Goal: Task Accomplishment & Management: Complete application form

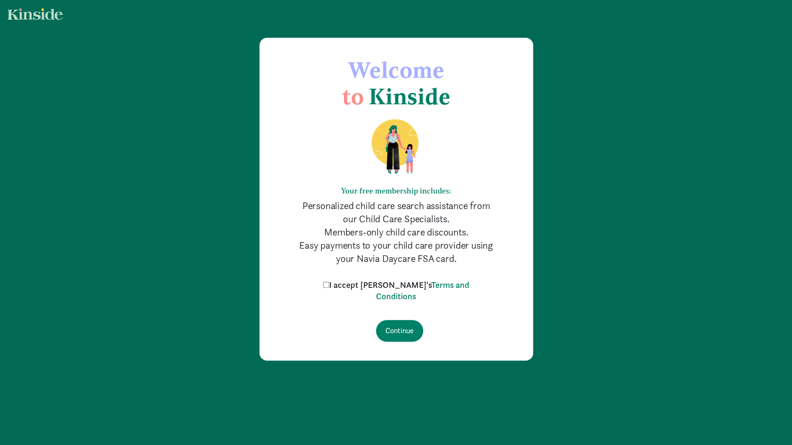
click at [329, 286] on input "I accept [PERSON_NAME]'s Terms and Conditions" at bounding box center [326, 285] width 6 height 6
checkbox input "true"
click at [401, 327] on input "Continue" at bounding box center [399, 331] width 47 height 22
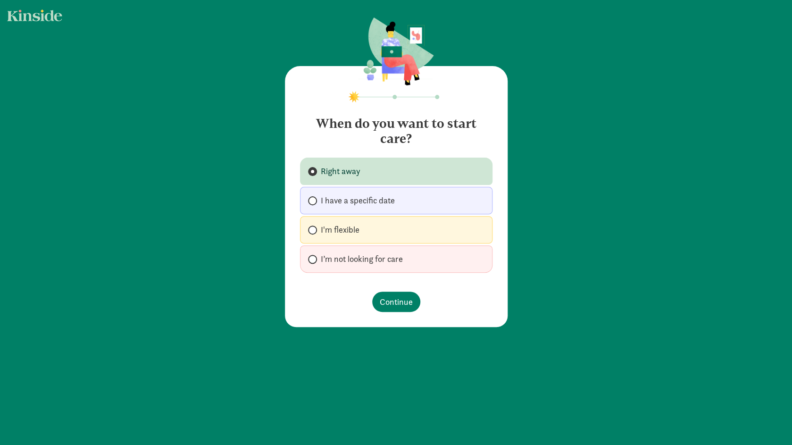
click at [343, 229] on span "I'm flexible" at bounding box center [340, 229] width 39 height 11
click at [314, 229] on input "I'm flexible" at bounding box center [311, 230] width 6 height 6
radio input "true"
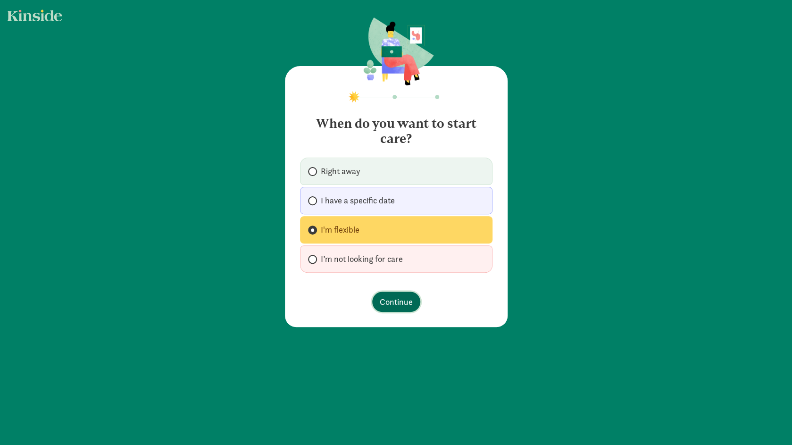
click at [393, 307] on span "Continue" at bounding box center [396, 301] width 33 height 13
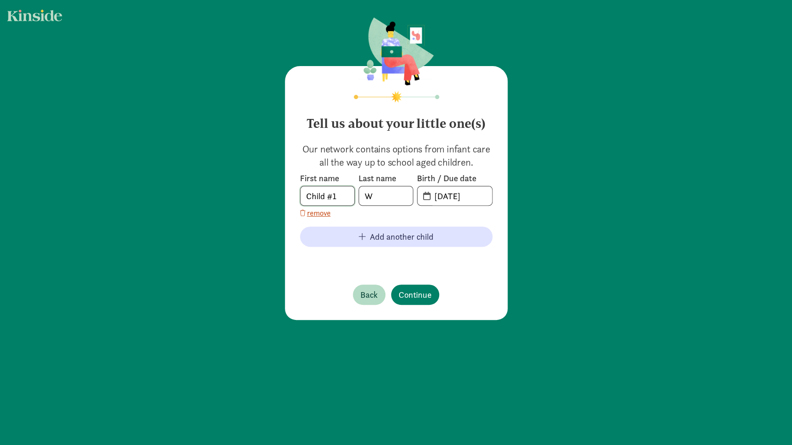
drag, startPoint x: 342, startPoint y: 197, endPoint x: 260, endPoint y: 199, distance: 81.6
click at [300, 199] on input "Child #1" at bounding box center [327, 195] width 54 height 19
type input "Korra"
type input "West"
type input "[DATE]"
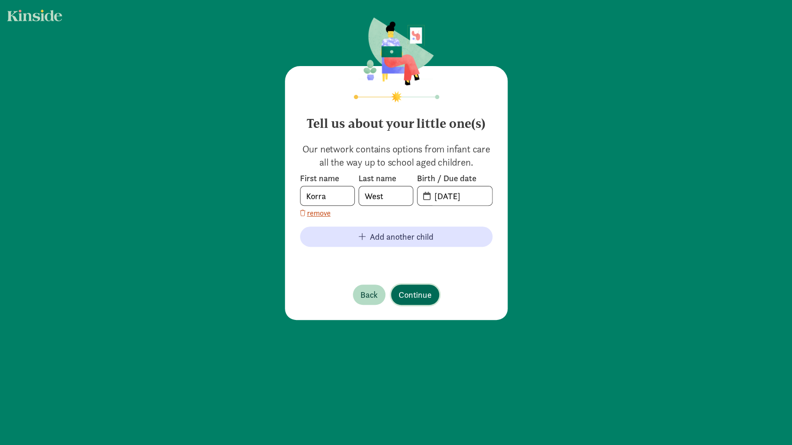
click at [410, 292] on span "Continue" at bounding box center [414, 294] width 33 height 13
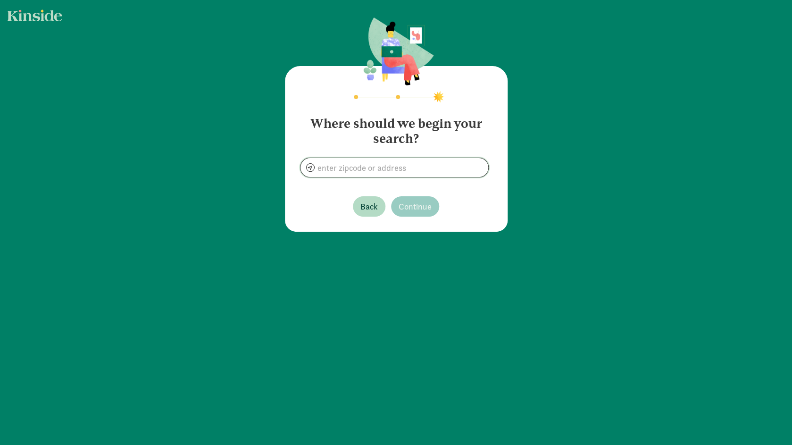
click at [376, 169] on input at bounding box center [394, 167] width 188 height 19
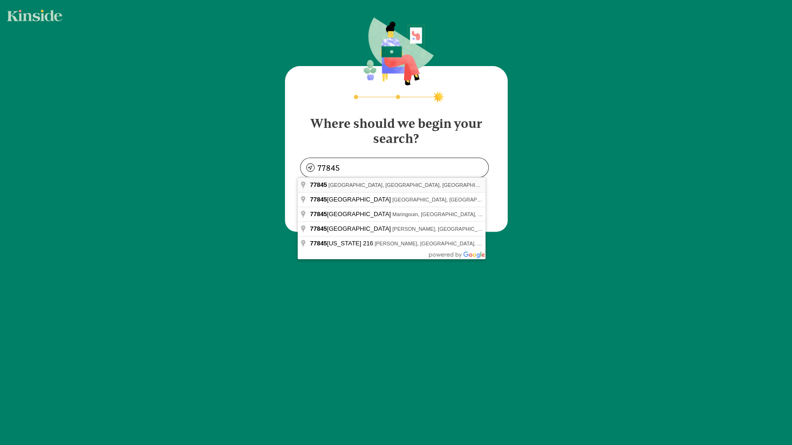
type input "[GEOGRAPHIC_DATA], [GEOGRAPHIC_DATA]"
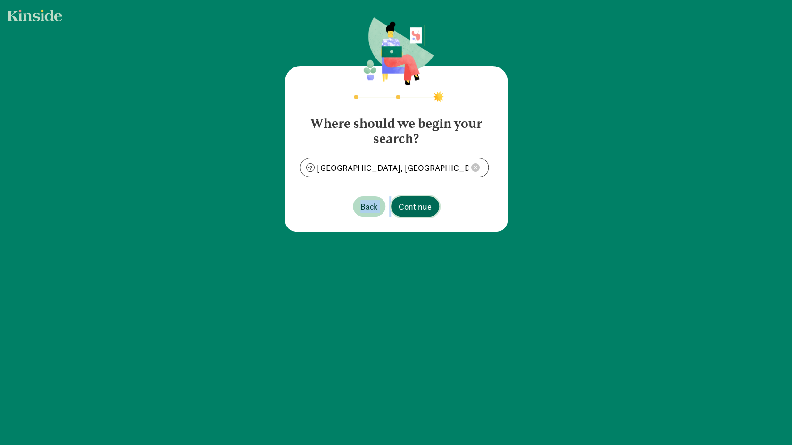
click at [423, 207] on span "Continue" at bounding box center [414, 206] width 33 height 13
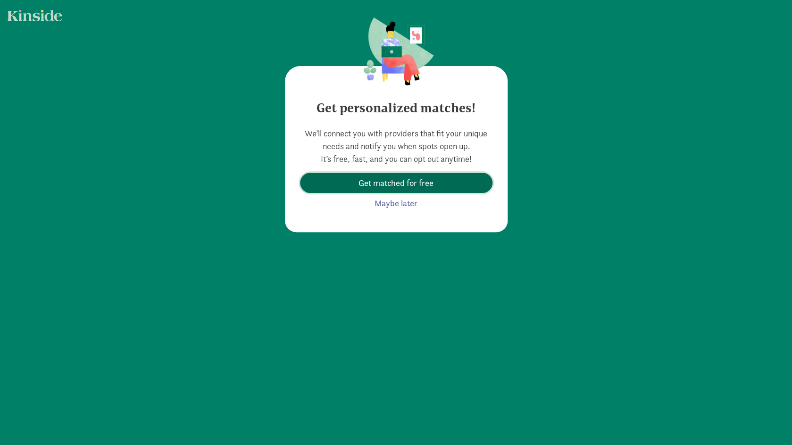
click at [398, 189] on span "Get matched for free" at bounding box center [395, 182] width 75 height 13
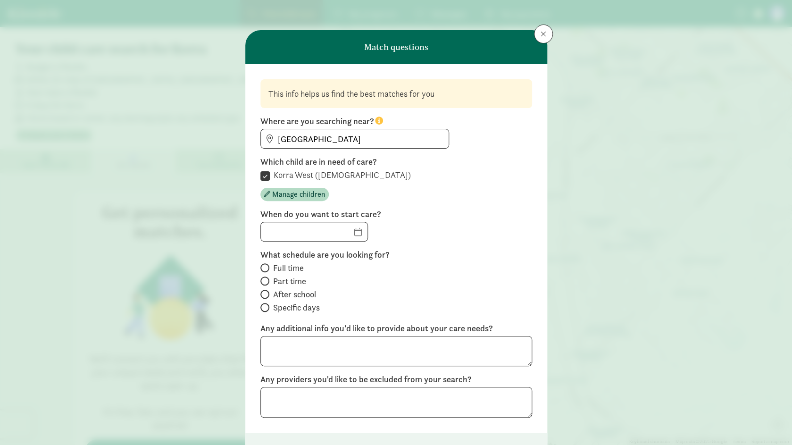
click at [466, 220] on div "When do you want to start care?" at bounding box center [396, 224] width 272 height 33
click at [539, 41] on button at bounding box center [543, 34] width 19 height 19
